Goal: Use online tool/utility: Use online tool/utility

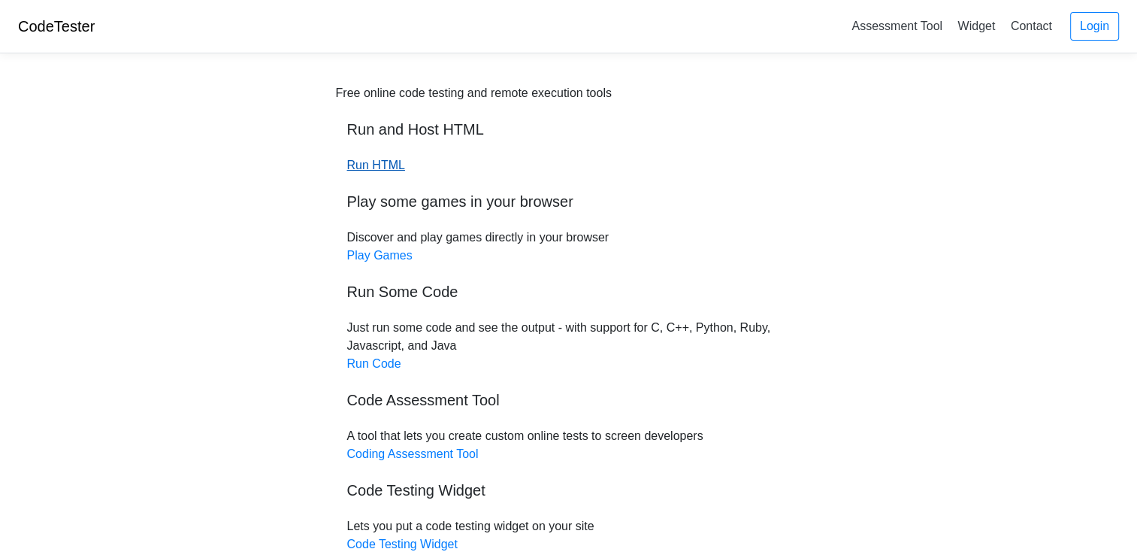
click at [388, 167] on link "Run HTML" at bounding box center [376, 165] width 58 height 13
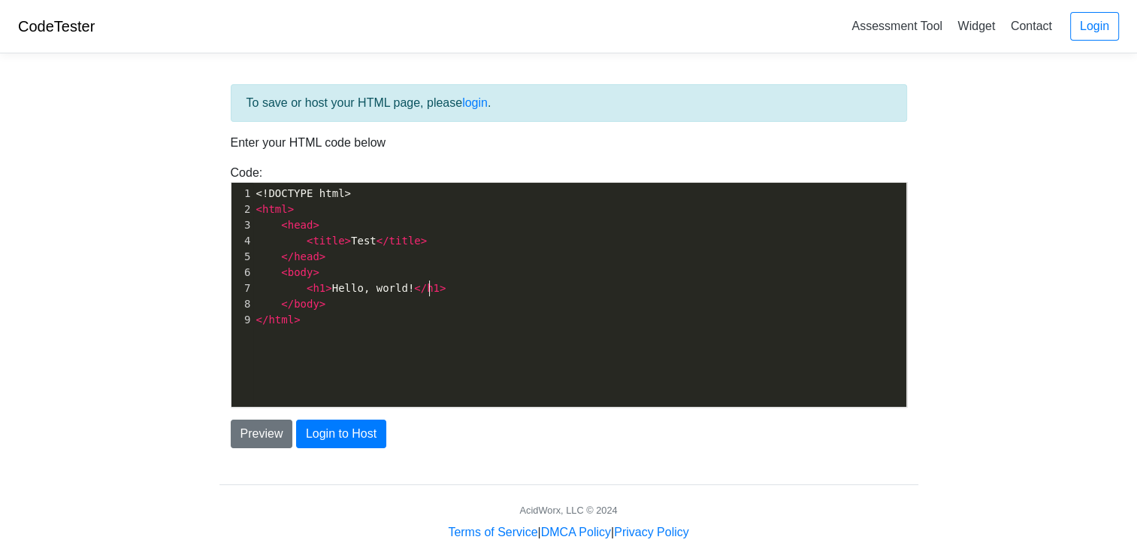
scroll to position [5, 0]
click at [432, 290] on pre "< h1 > Hello, world! </ h1 >" at bounding box center [585, 288] width 665 height 16
type textarea "<>"
type textarea "a href"
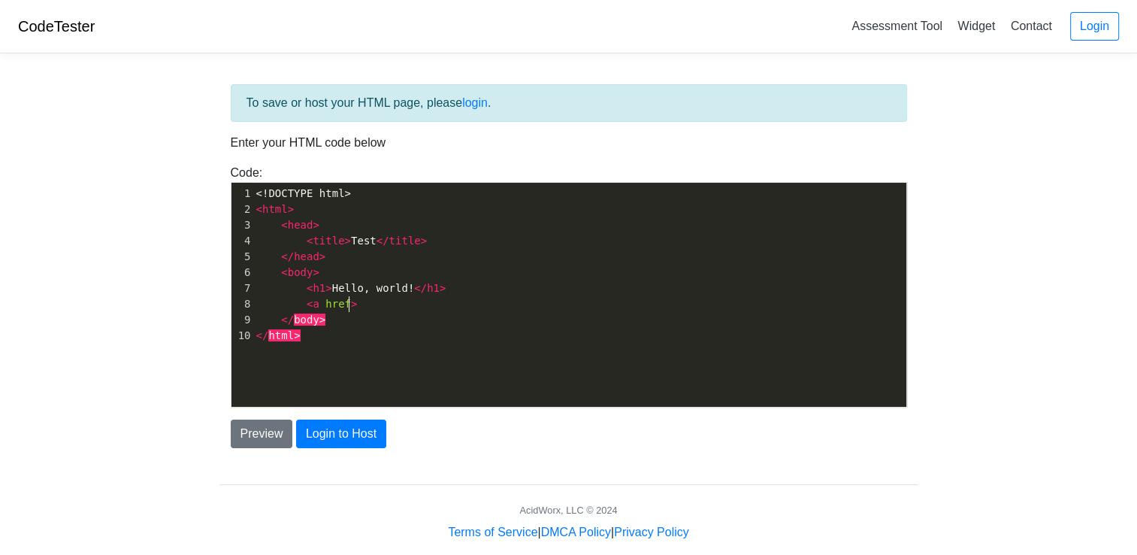
click at [377, 302] on pre "< a href >" at bounding box center [585, 304] width 665 height 16
click at [662, 302] on span "</" at bounding box center [668, 304] width 13 height 12
type textarea "[PERSON_NAME]"
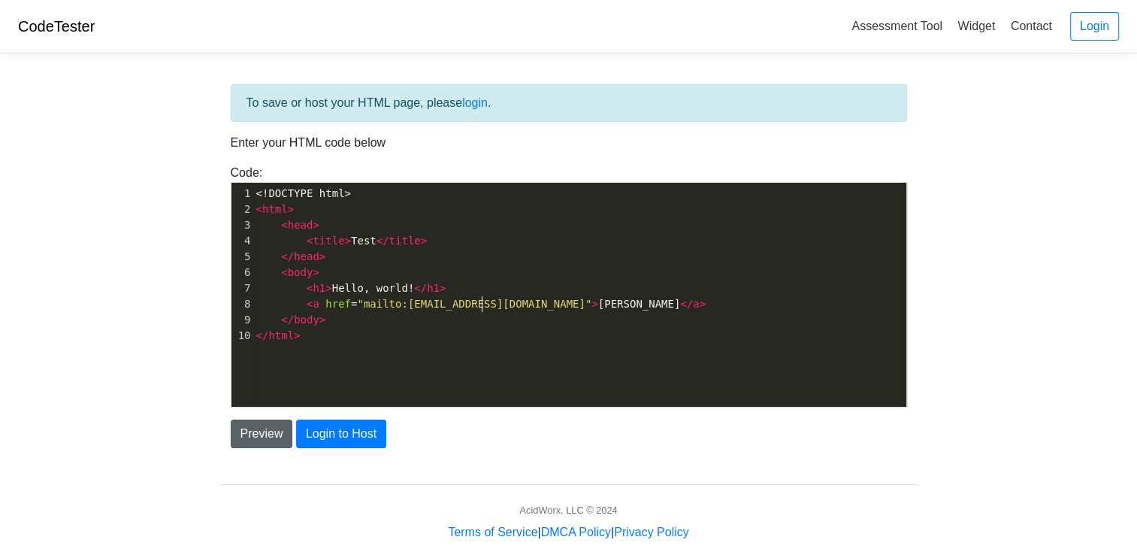
type textarea "malicious"
click at [262, 426] on button "Preview" at bounding box center [262, 434] width 62 height 29
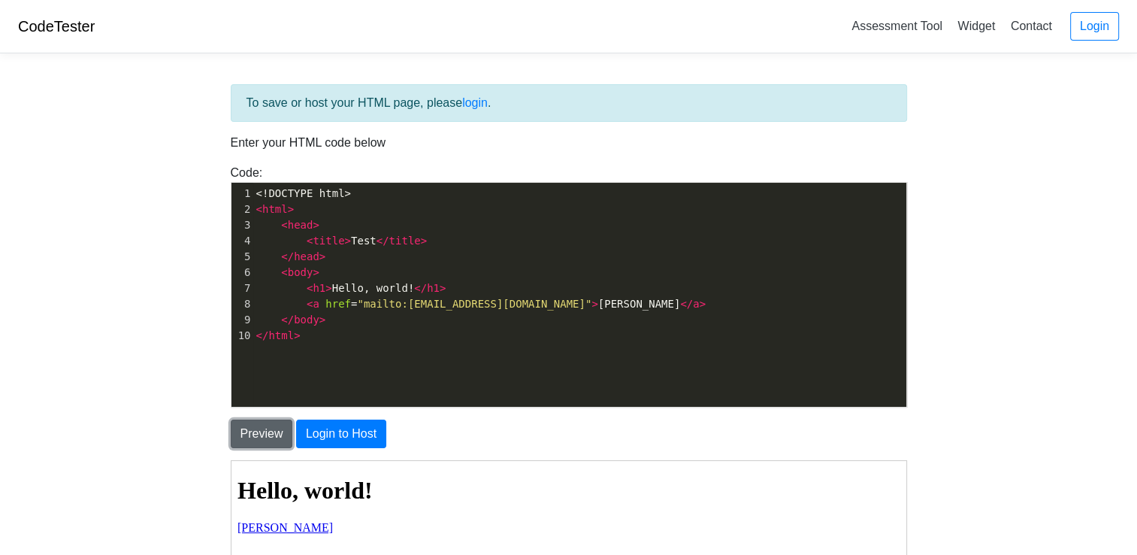
scroll to position [0, 0]
click at [168, 463] on body "CodeTester Assessment Tool Widget Contact Login To save or host your HTML page,…" at bounding box center [568, 429] width 1137 height 859
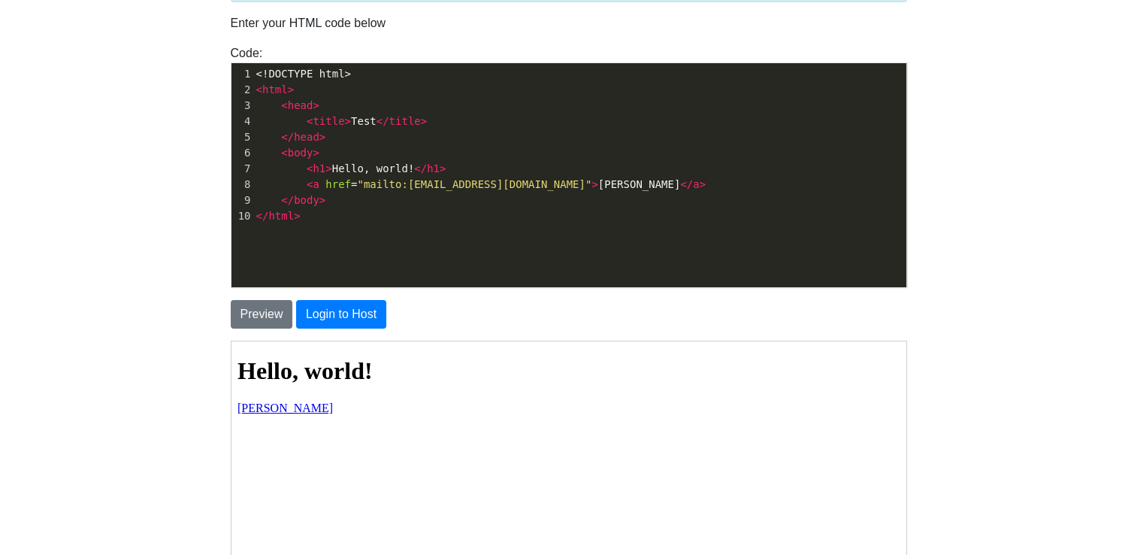
scroll to position [120, 0]
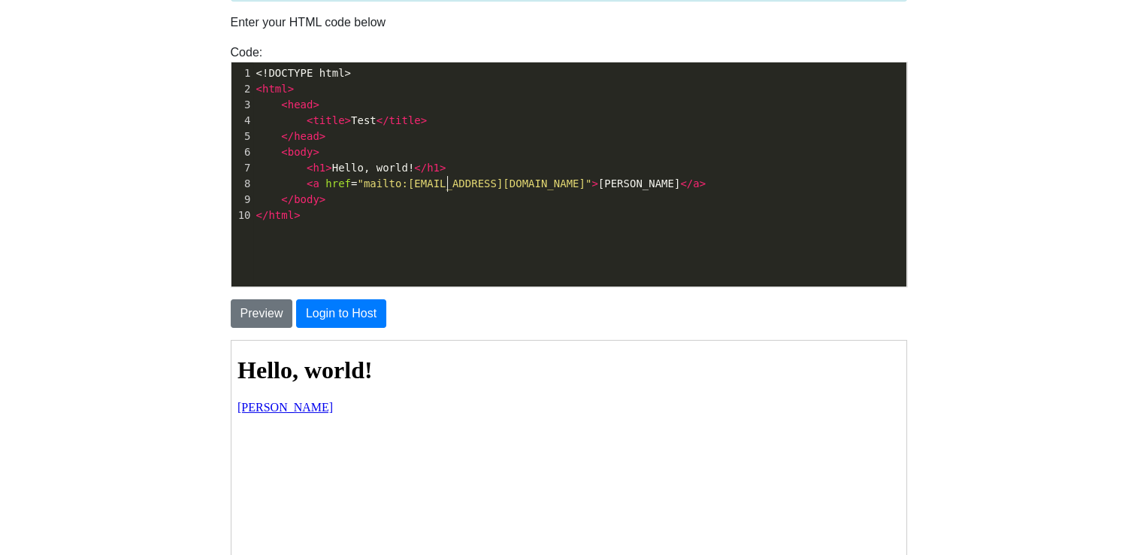
click at [448, 182] on span ""mailto:[EMAIL_ADDRESS][DOMAIN_NAME]"" at bounding box center [474, 183] width 235 height 12
type textarea "malicious"
click at [448, 182] on span ""mailto:[EMAIL_ADDRESS][DOMAIN_NAME]"" at bounding box center [474, 183] width 235 height 12
click at [358, 186] on span ""mailto:email@malicious.com"" at bounding box center [474, 183] width 235 height 12
type textarea "mailto"
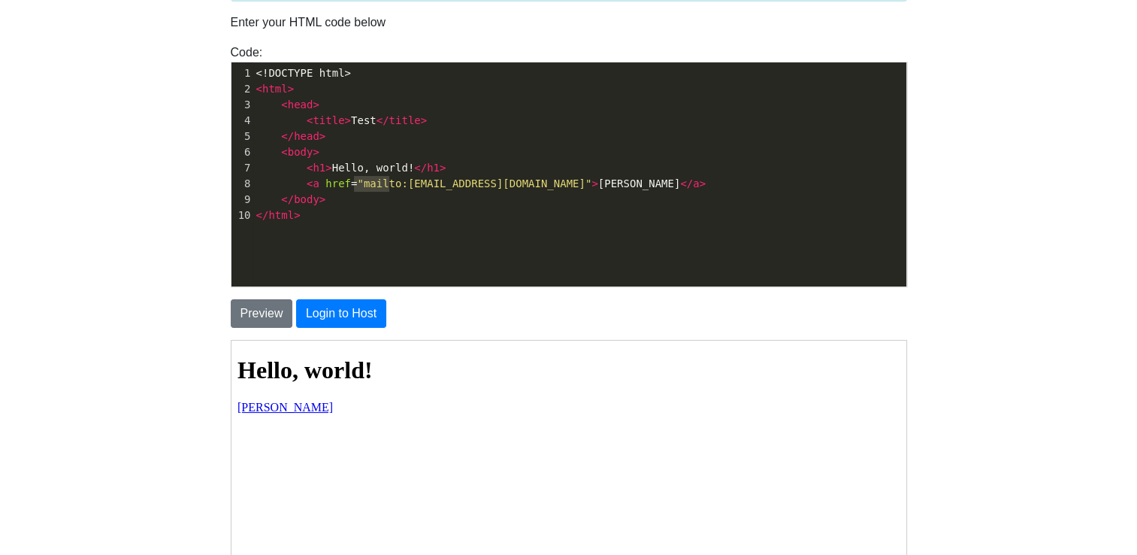
click at [358, 186] on span ""mailto:email@malicious.com"" at bounding box center [474, 183] width 235 height 12
